Goal: Task Accomplishment & Management: Manage account settings

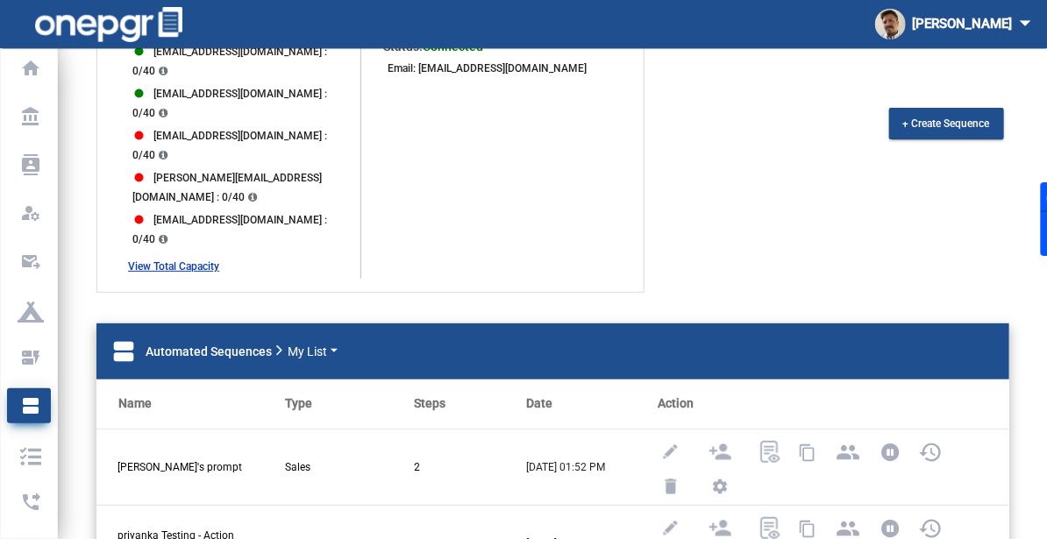
scroll to position [124, 0]
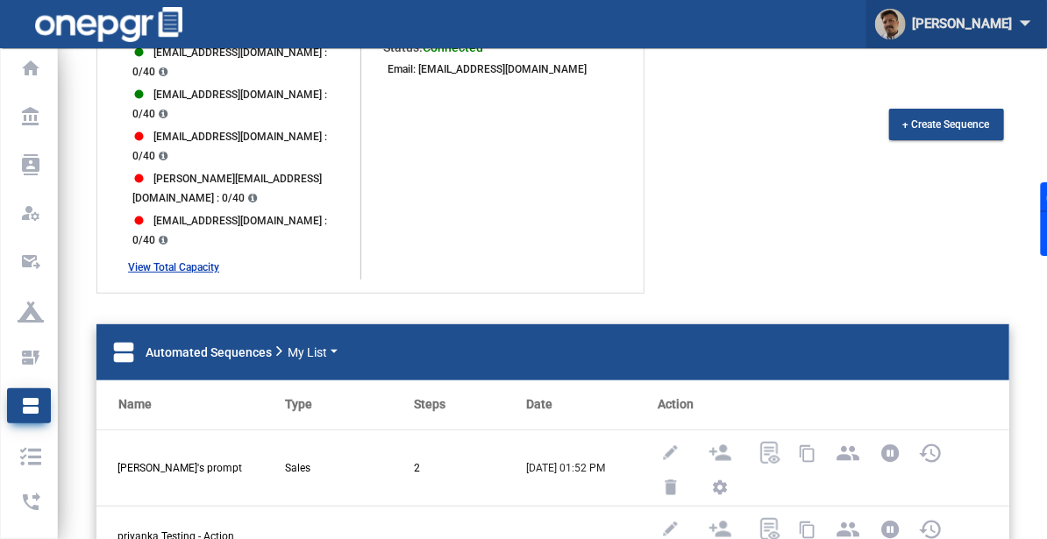
click at [952, 30] on div "[PERSON_NAME] arrow_drop_down" at bounding box center [956, 24] width 163 height 32
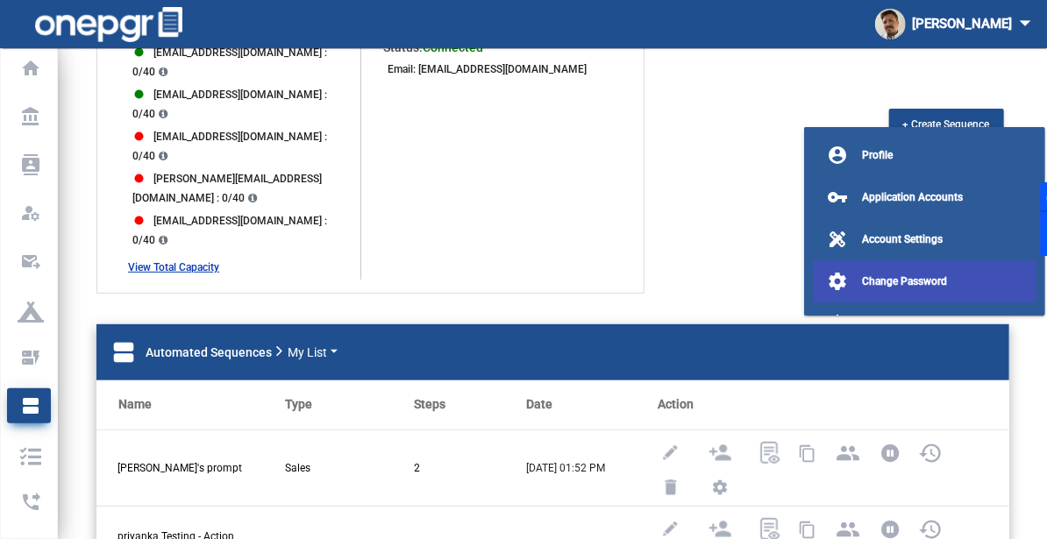
scroll to position [35, 0]
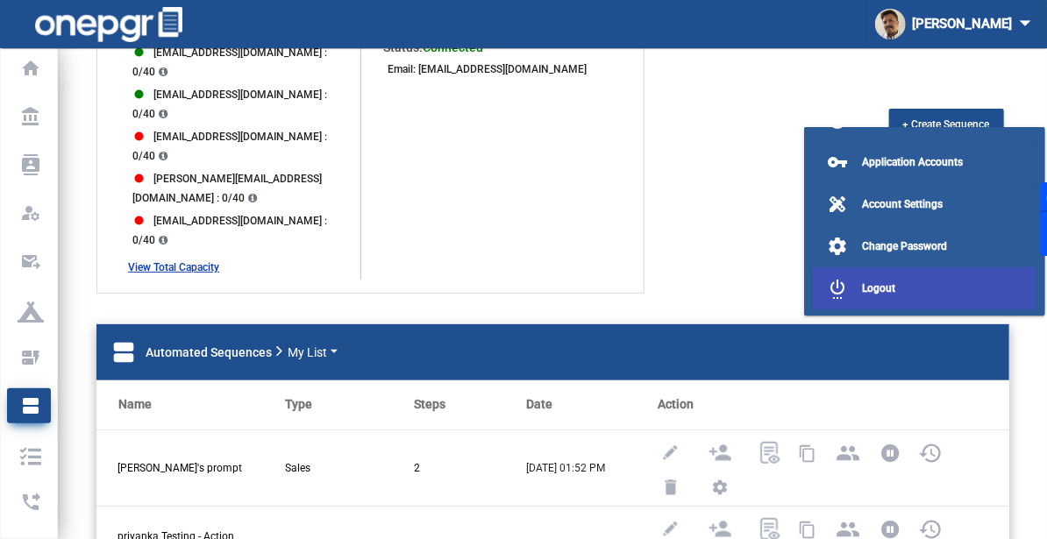
click at [861, 296] on button "settings_power Logout" at bounding box center [925, 288] width 224 height 42
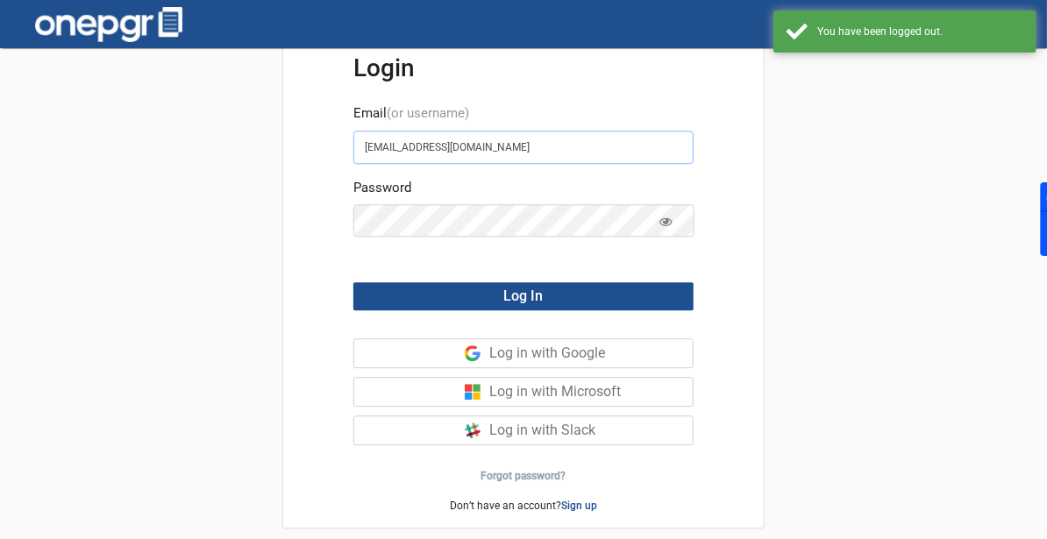
click at [559, 158] on input "[EMAIL_ADDRESS][DOMAIN_NAME]" at bounding box center [523, 147] width 340 height 33
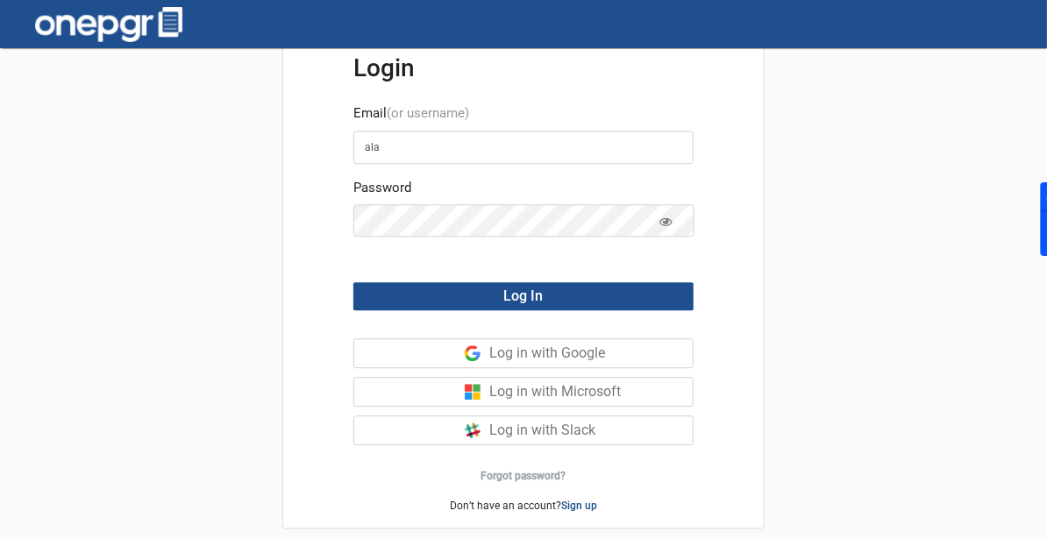
click at [2, 374] on div "Login Email (or username) ala Password Log In Log in with Google Log in with Mi…" at bounding box center [523, 301] width 1047 height 507
click at [473, 153] on input "ala" at bounding box center [523, 147] width 340 height 33
type input "[PERSON_NAME][EMAIL_ADDRESS][DOMAIN_NAME]"
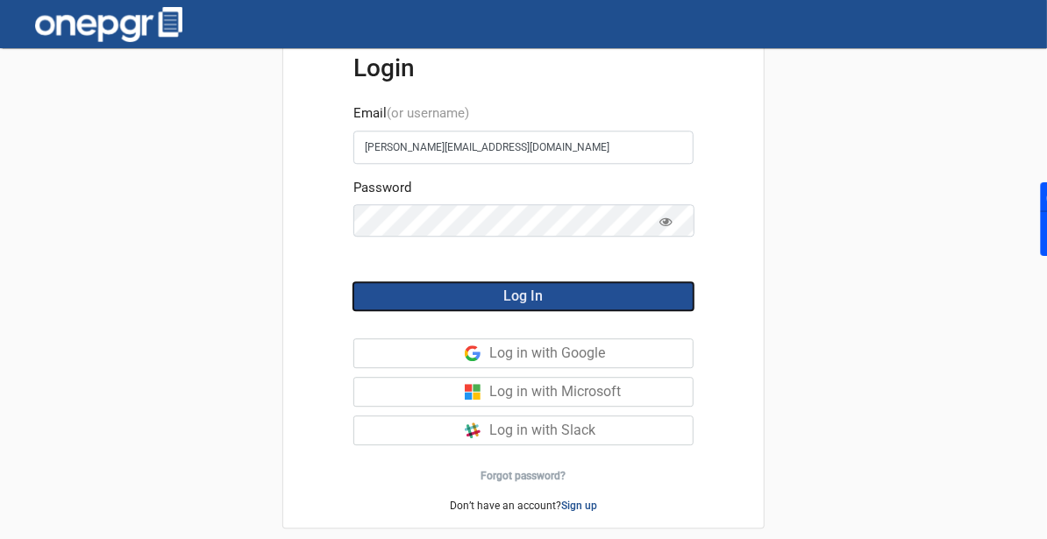
click at [543, 295] on button "Log In" at bounding box center [523, 296] width 340 height 28
